Goal: Check status: Check status

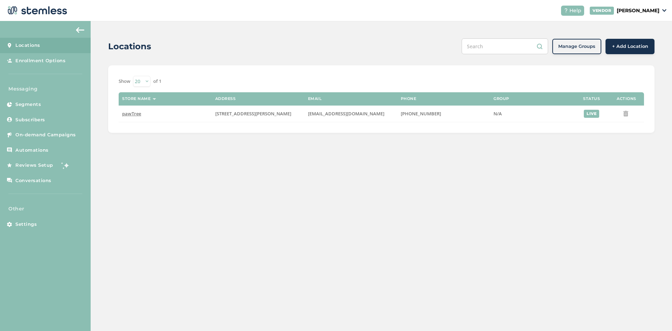
click at [56, 119] on link "Subscribers" at bounding box center [45, 119] width 91 height 15
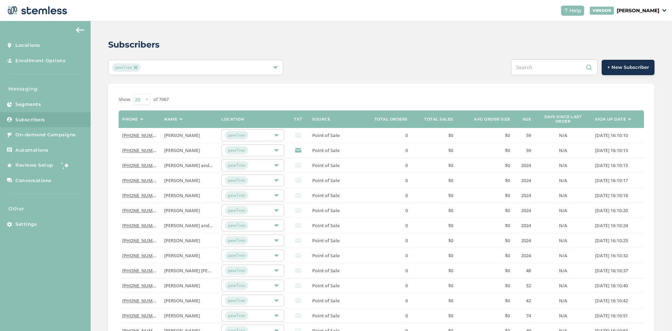
click at [629, 120] on img at bounding box center [629, 120] width 3 height 2
click at [275, 66] on div at bounding box center [275, 67] width 5 height 5
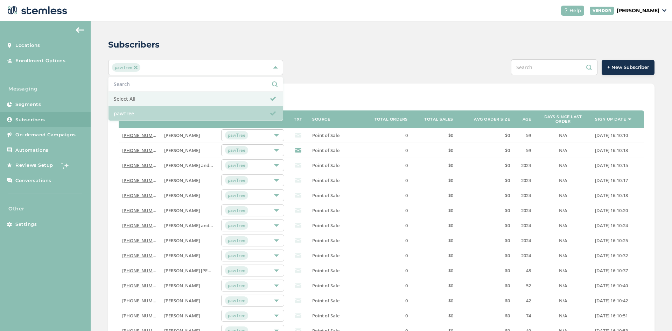
click at [156, 113] on li "pawTree" at bounding box center [195, 113] width 174 height 14
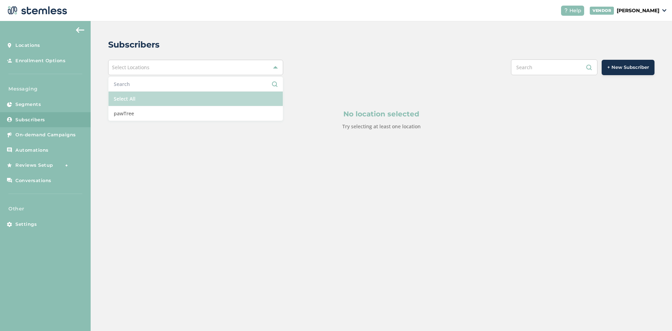
click at [164, 99] on li "Select All" at bounding box center [195, 99] width 174 height 15
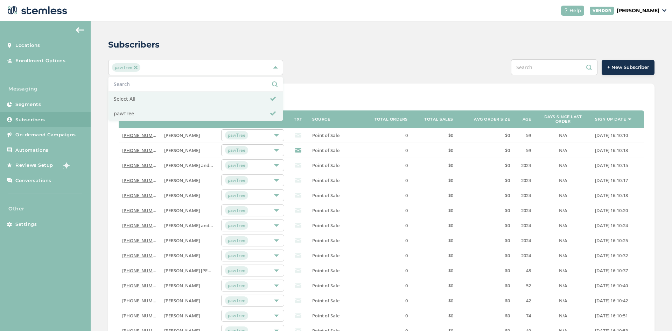
click at [361, 56] on div "Subscribers pawTree Select All pawTree + New Subscriber Show [PHONE_NUMBER] of …" at bounding box center [381, 249] width 581 height 456
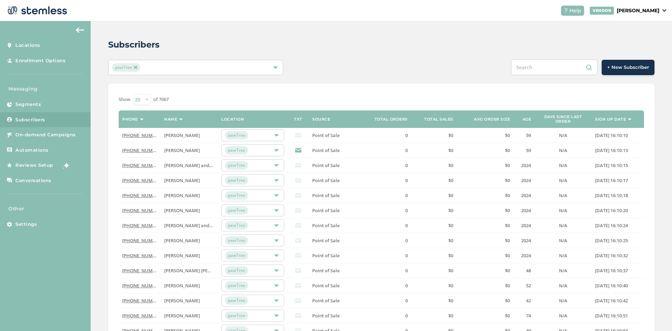
click at [620, 120] on label "Sign up date" at bounding box center [610, 119] width 31 height 5
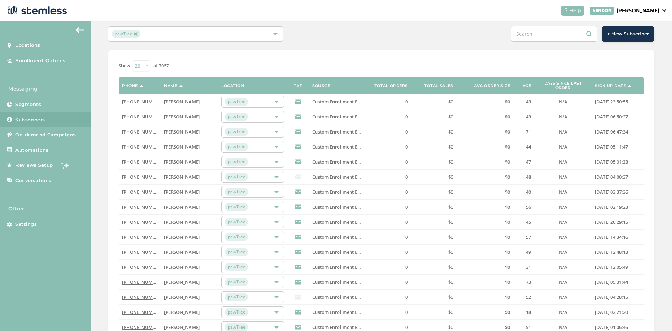
scroll to position [33, 0]
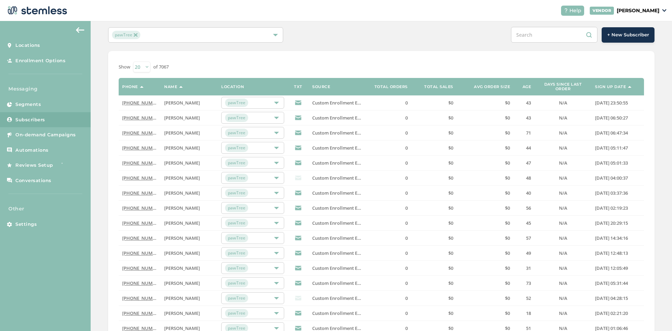
click at [338, 101] on span "Custom Enrollment Endpoint" at bounding box center [343, 103] width 62 height 6
click at [147, 104] on link "[PHONE_NUMBER]" at bounding box center [142, 103] width 40 height 6
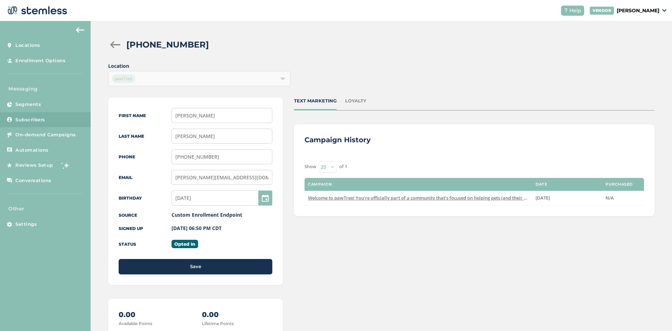
click at [115, 45] on div at bounding box center [115, 44] width 14 height 7
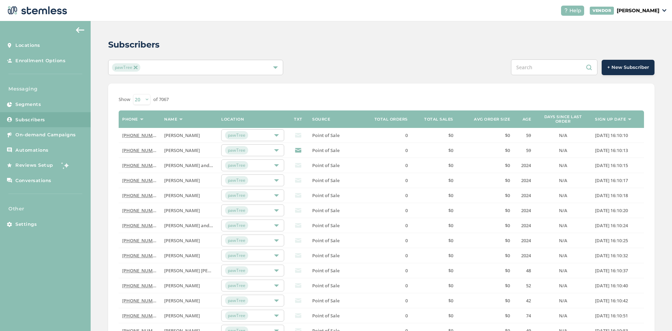
click at [620, 123] on th "Sign up date" at bounding box center [617, 119] width 52 height 17
click at [629, 120] on img at bounding box center [629, 120] width 3 height 2
